Goal: Task Accomplishment & Management: Manage account settings

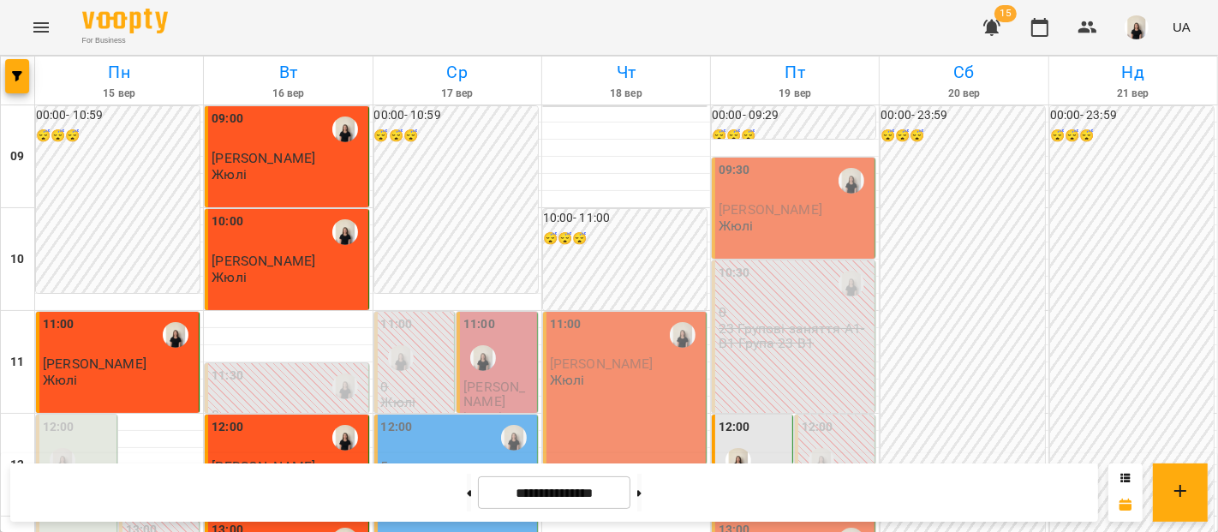
scroll to position [804, 0]
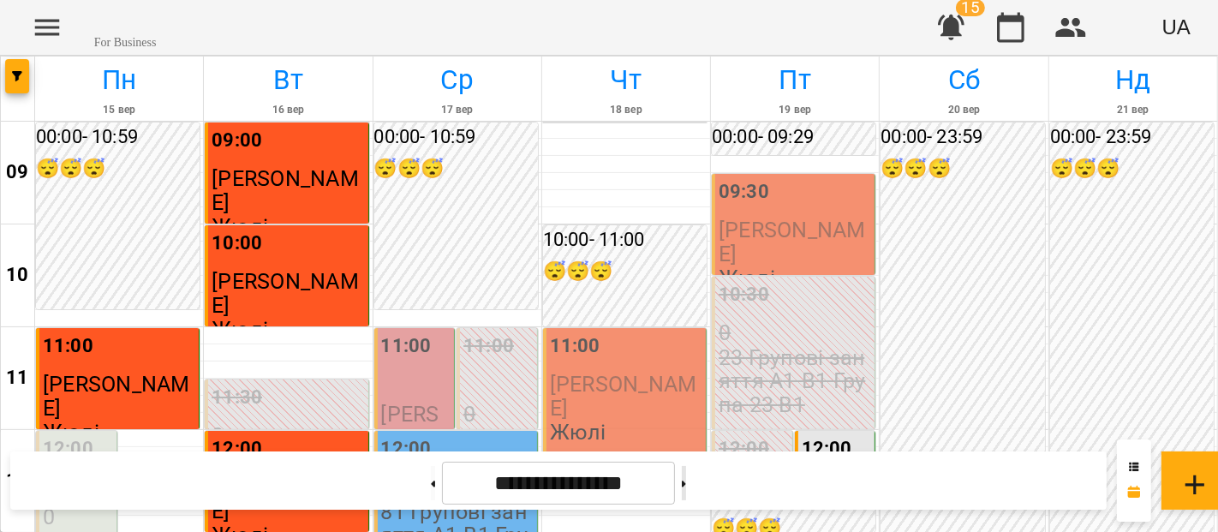
click at [682, 497] on button at bounding box center [684, 483] width 4 height 34
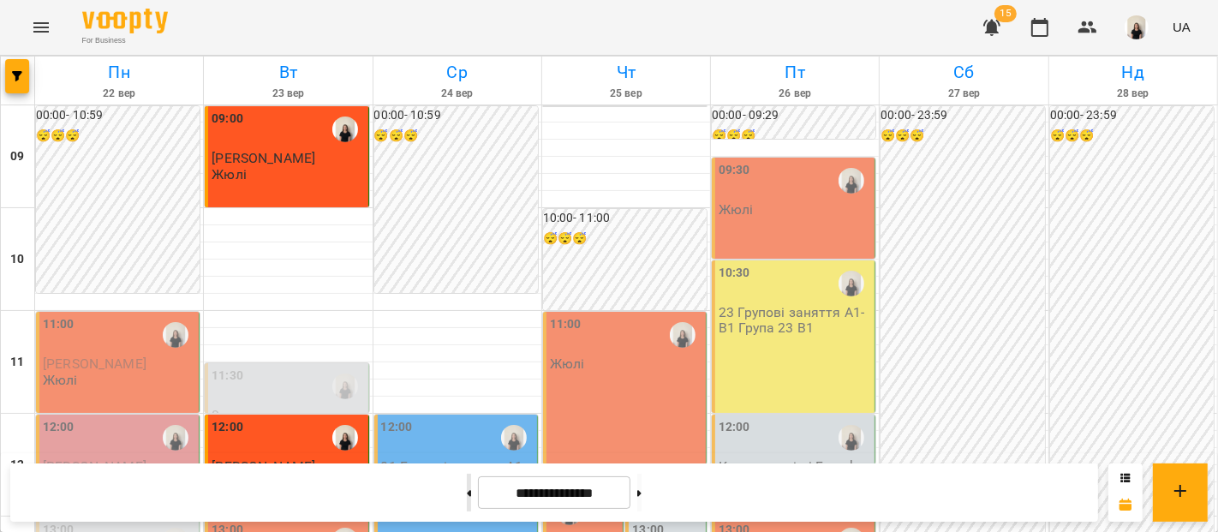
click at [467, 499] on button at bounding box center [469, 493] width 4 height 38
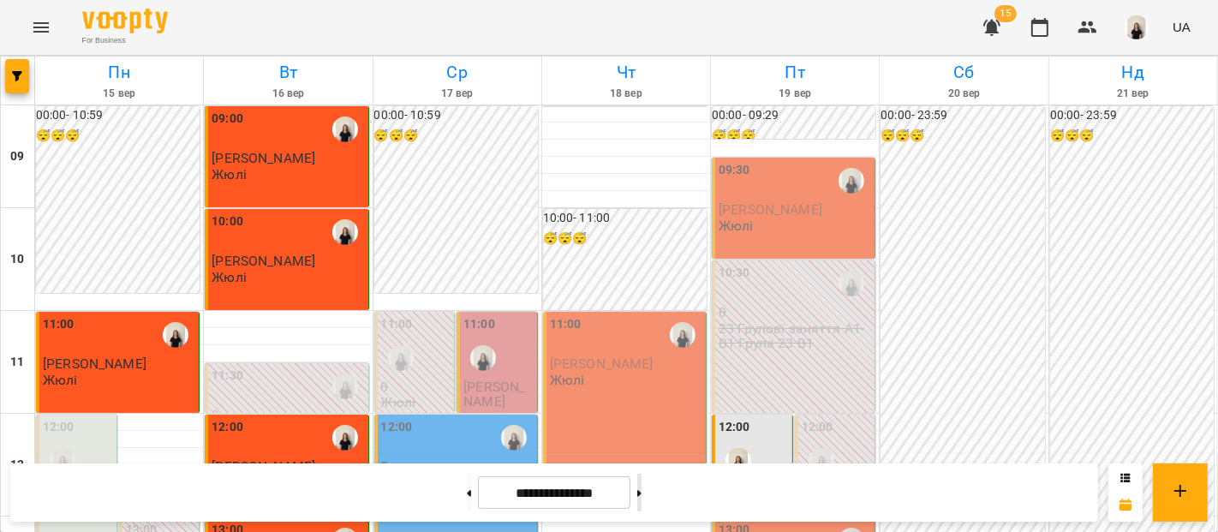
click at [641, 497] on button at bounding box center [639, 493] width 4 height 38
type input "**********"
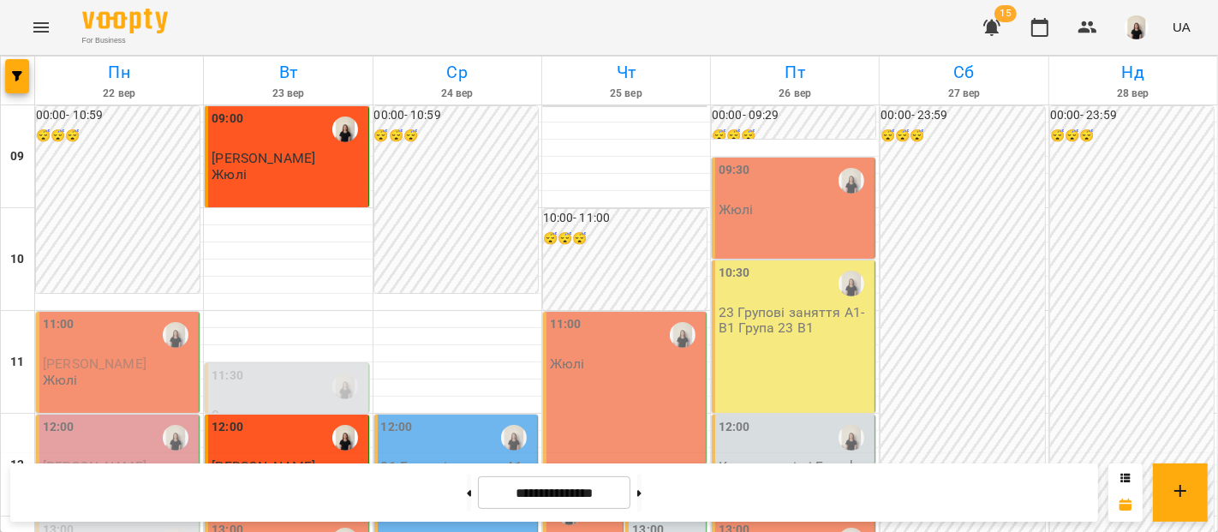
scroll to position [852, 0]
click at [467, 507] on button at bounding box center [469, 493] width 4 height 38
type input "**********"
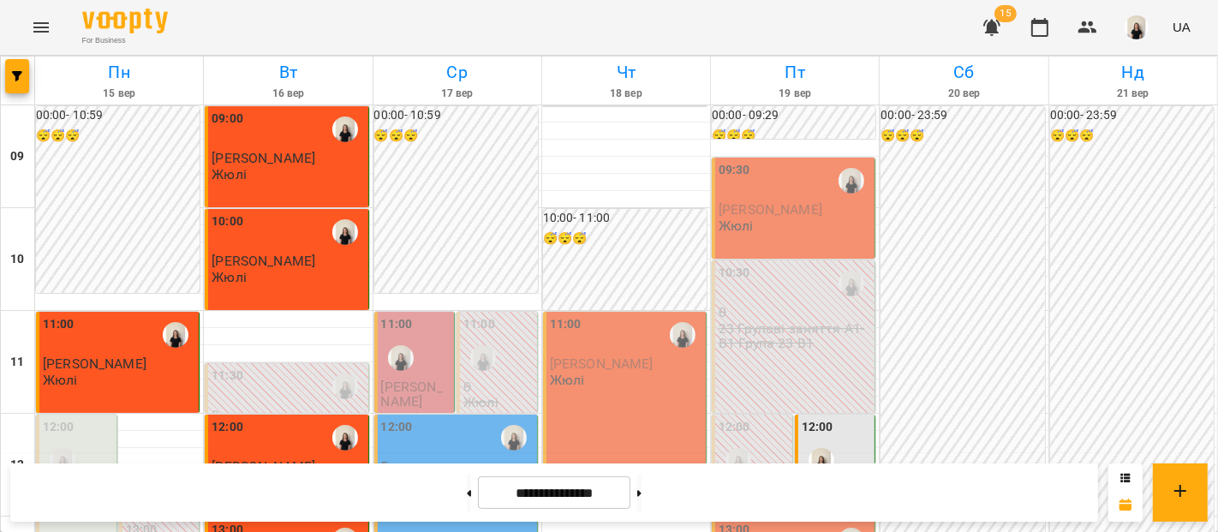
scroll to position [12, 0]
click at [432, 364] on div "11:00" at bounding box center [416, 347] width 70 height 64
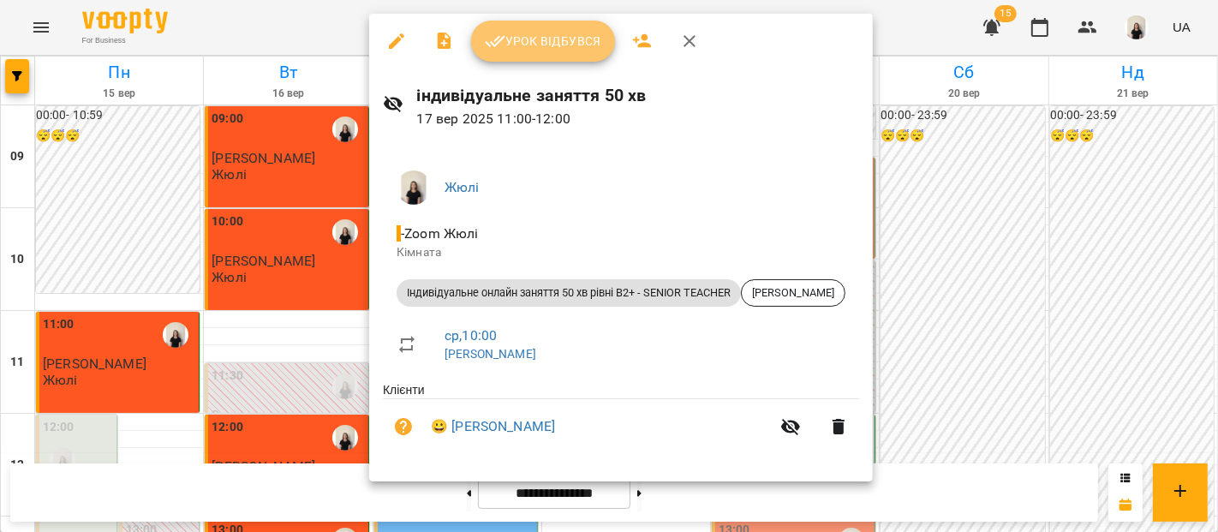
click at [575, 33] on span "Урок відбувся" at bounding box center [543, 41] width 116 height 21
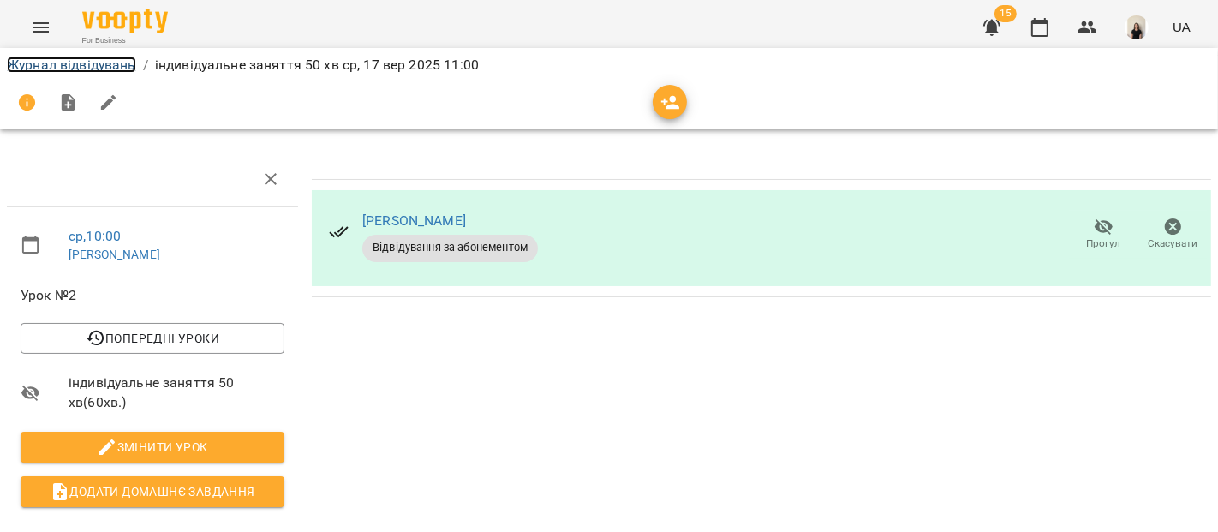
click at [86, 60] on link "Журнал відвідувань" at bounding box center [71, 65] width 129 height 16
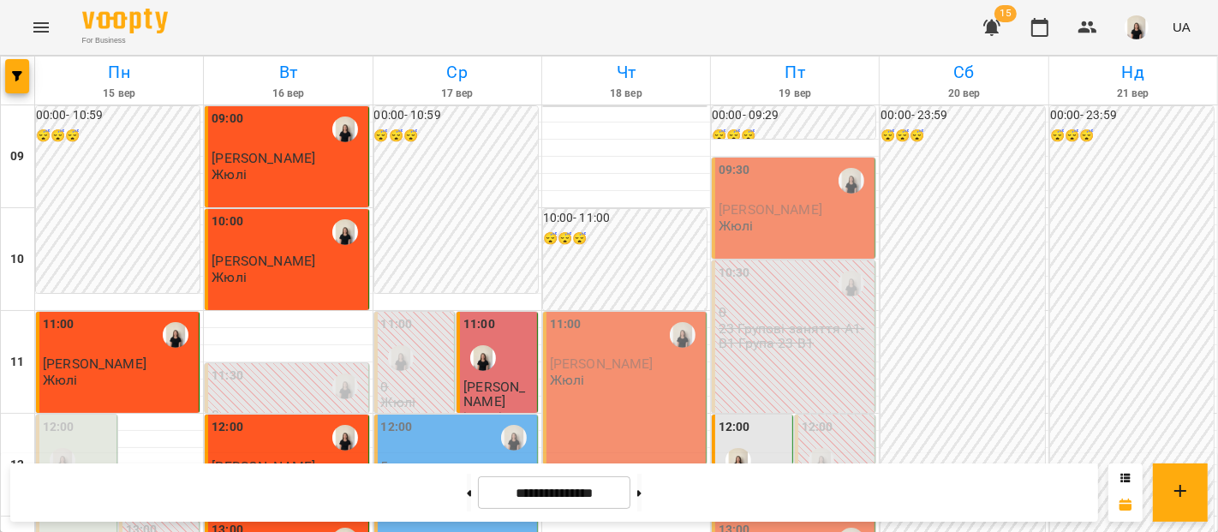
scroll to position [337, 0]
click at [444, 414] on div "12:00 5 81 Групові заняття A1-B1 Група 81 A2" at bounding box center [456, 490] width 164 height 152
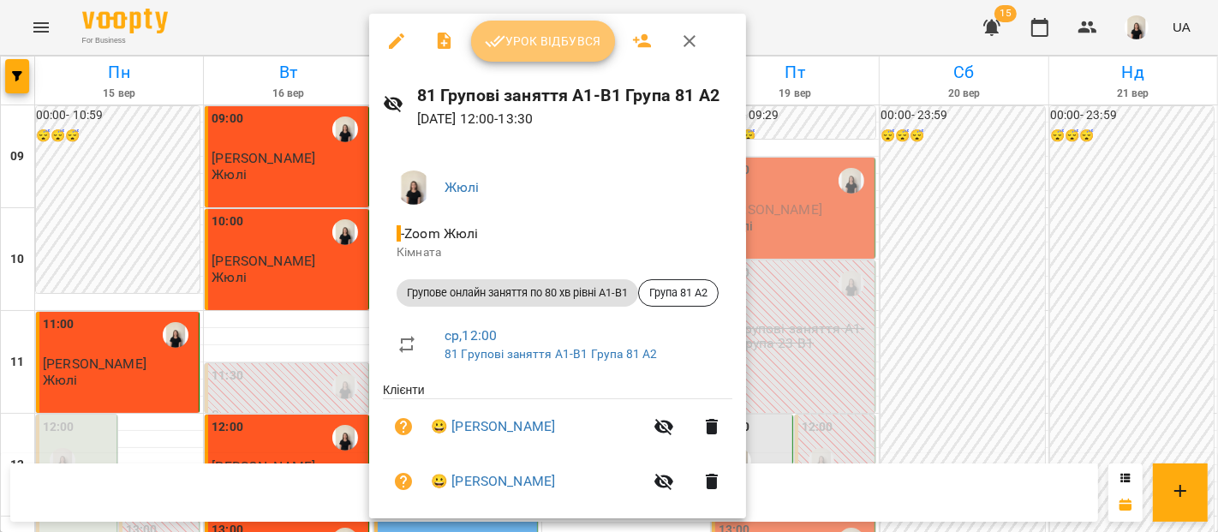
click at [533, 35] on span "Урок відбувся" at bounding box center [543, 41] width 116 height 21
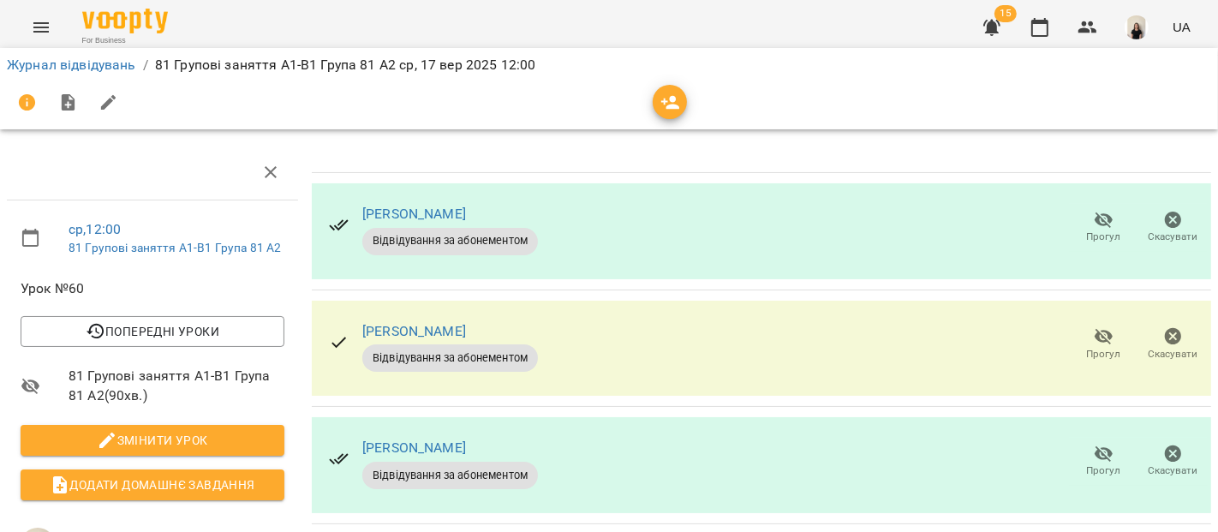
scroll to position [291, 0]
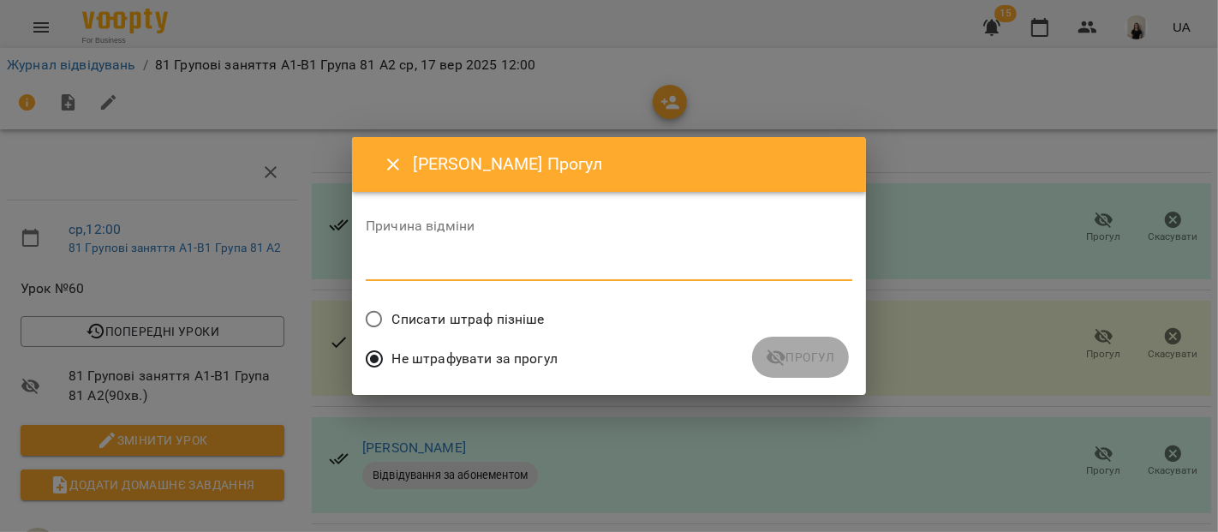
click at [412, 266] on textarea at bounding box center [609, 267] width 486 height 16
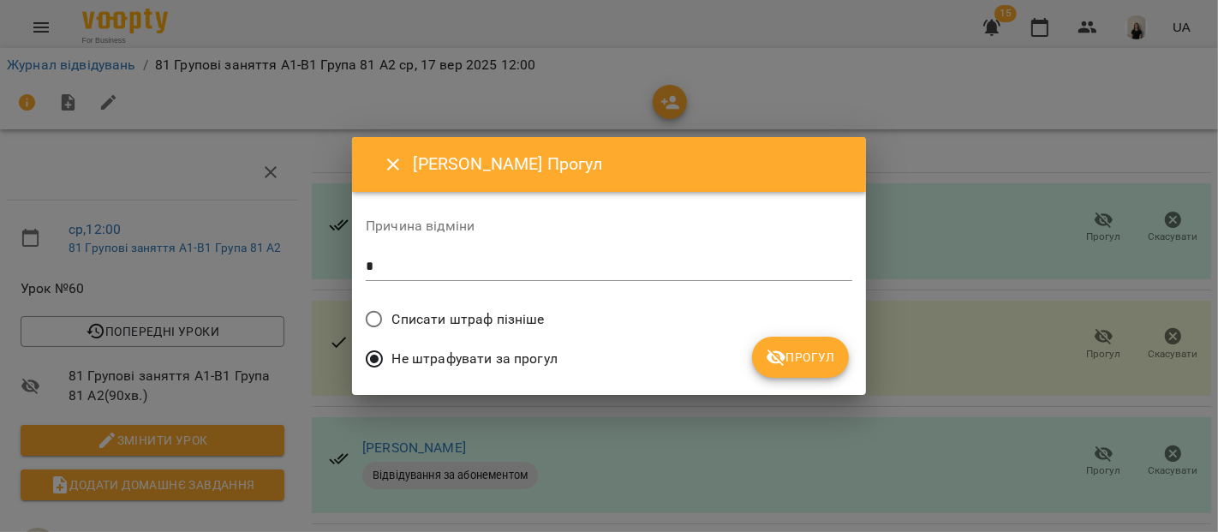
click at [505, 319] on span "Списати штраф пізніше" at bounding box center [468, 319] width 152 height 21
click at [498, 350] on span "Не штрафувати за прогул" at bounding box center [474, 359] width 165 height 21
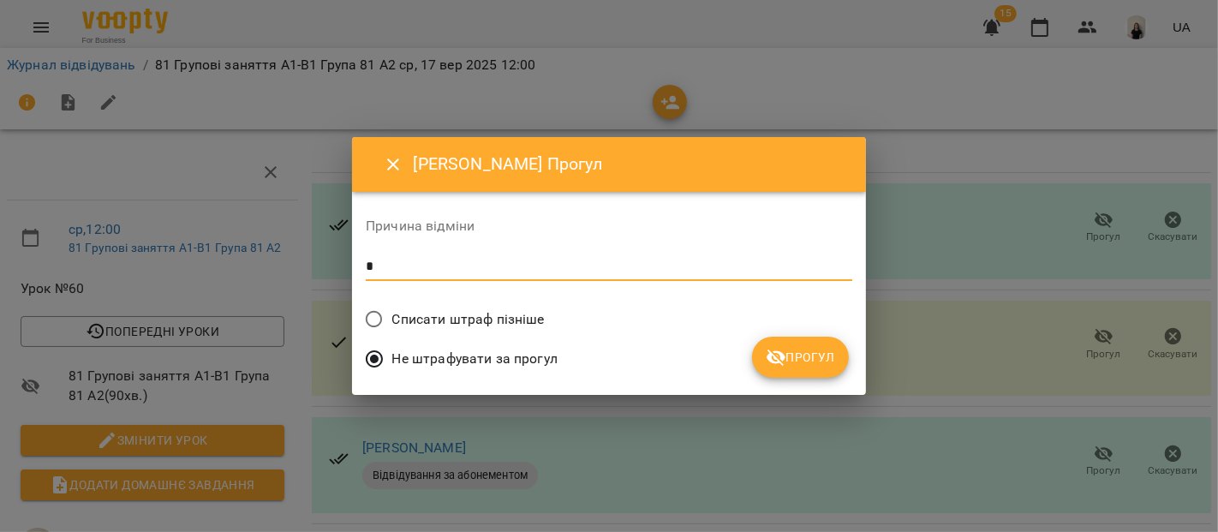
click at [592, 261] on textarea at bounding box center [609, 267] width 486 height 16
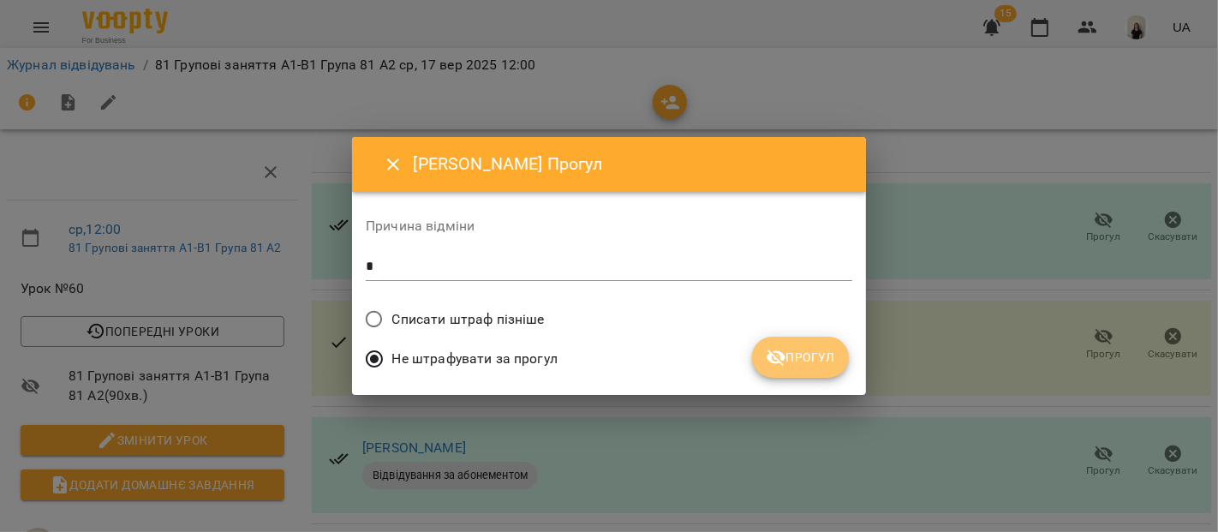
click at [801, 361] on span "Прогул" at bounding box center [800, 357] width 69 height 21
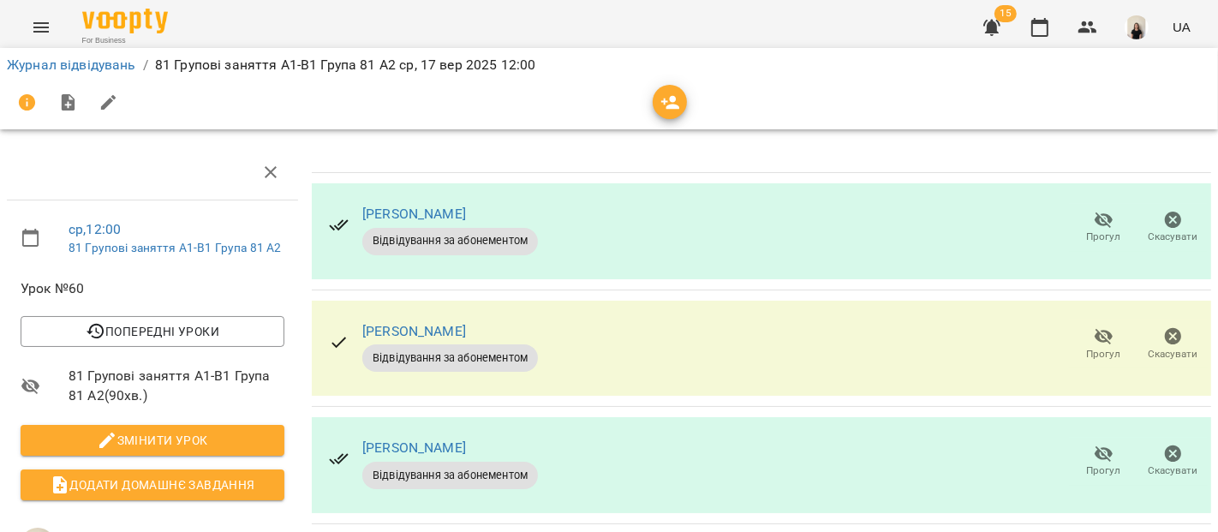
scroll to position [0, 0]
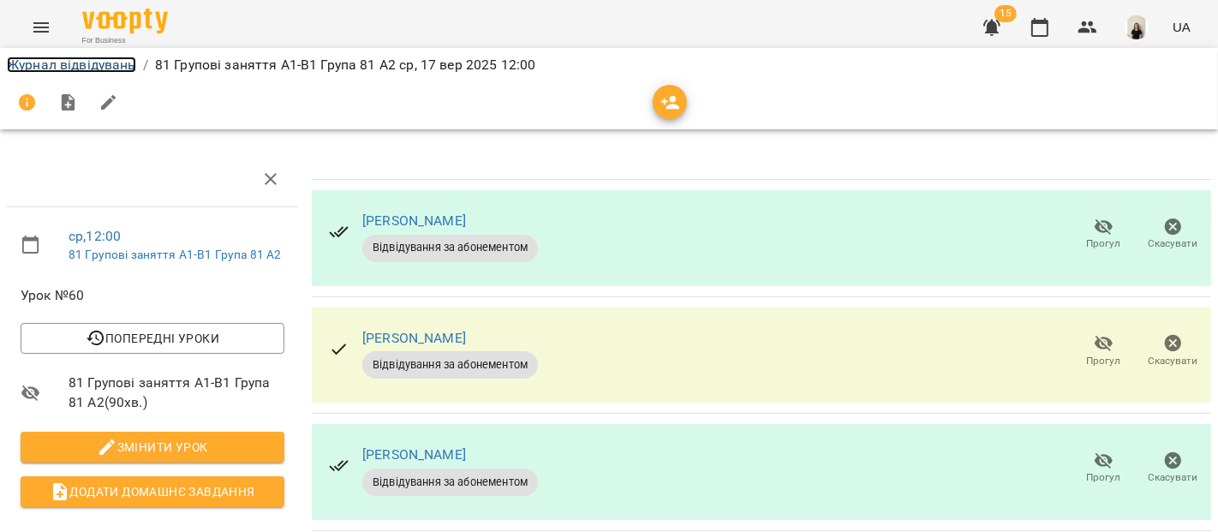
click at [99, 63] on link "Журнал відвідувань" at bounding box center [71, 65] width 129 height 16
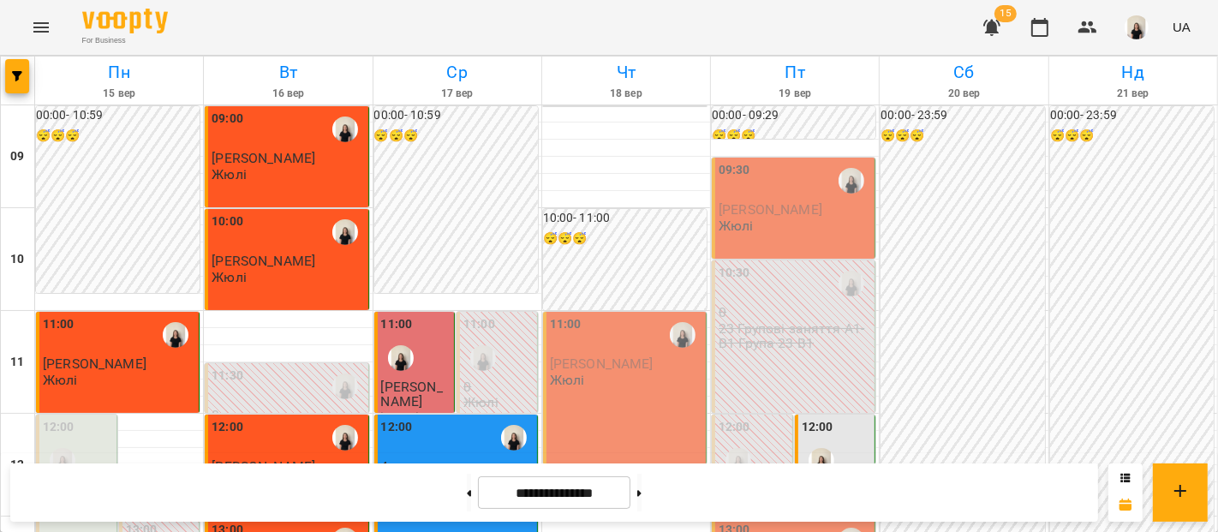
scroll to position [663, 0]
